Goal: Entertainment & Leisure: Consume media (video, audio)

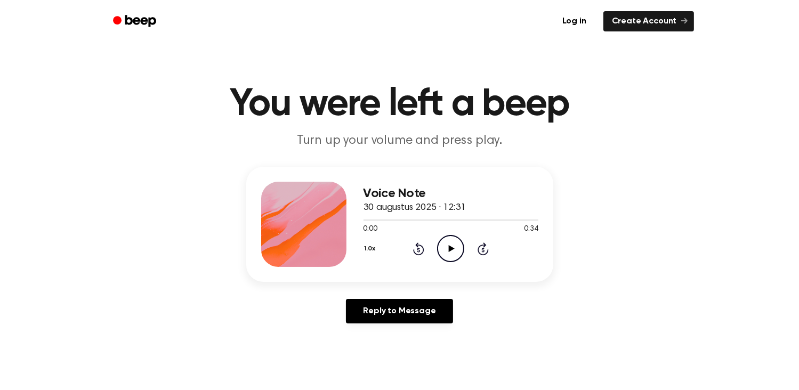
click at [442, 250] on icon "Play Audio" at bounding box center [450, 248] width 27 height 27
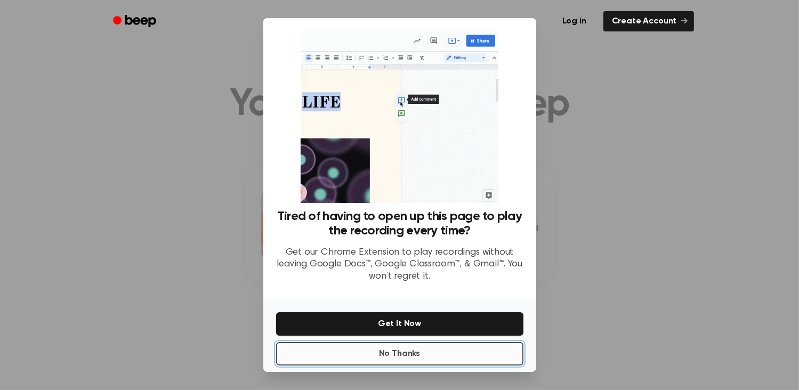
click at [427, 349] on button "No Thanks" at bounding box center [399, 353] width 247 height 23
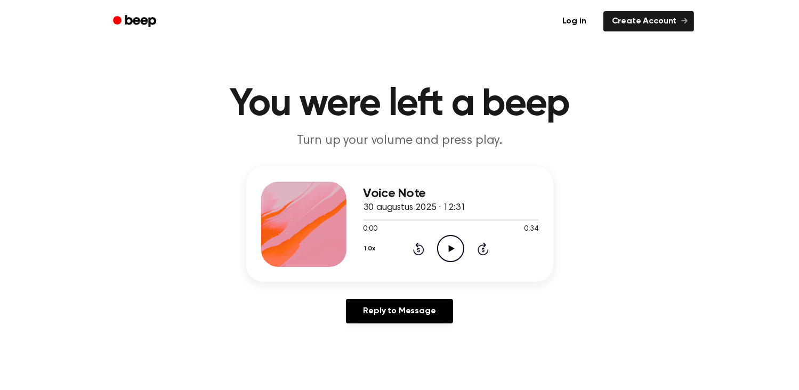
click at [453, 256] on icon "Play Audio" at bounding box center [450, 248] width 27 height 27
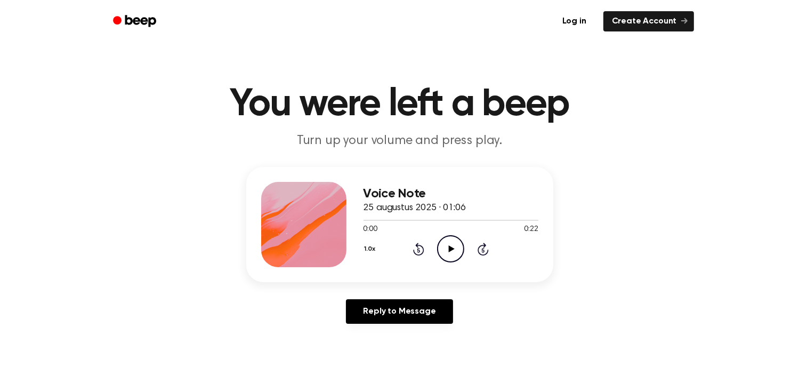
click at [444, 242] on icon "Play Audio" at bounding box center [450, 248] width 27 height 27
